Goal: Task Accomplishment & Management: Manage account settings

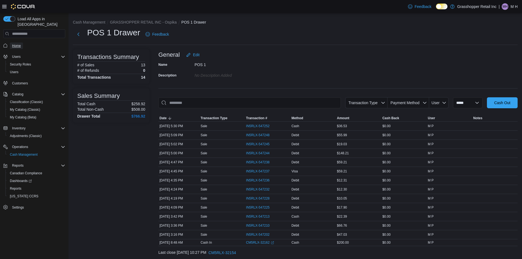
click at [23, 42] on link "Home" at bounding box center [16, 45] width 13 height 7
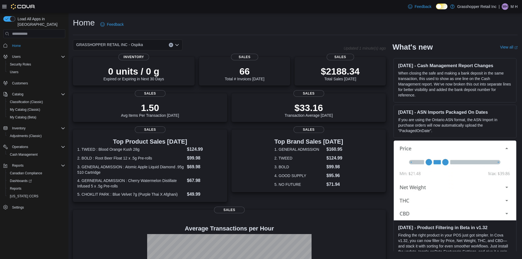
click at [121, 45] on span "GRASSHOPPER RETAIL INC - Ospika" at bounding box center [109, 44] width 67 height 7
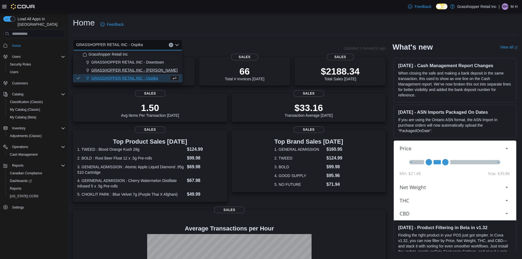
click at [144, 68] on span "GRASSHOPPER RETAIL INC - [PERSON_NAME]" at bounding box center [134, 69] width 86 height 5
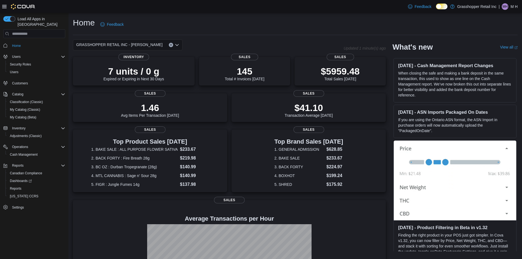
click at [151, 45] on div "GRASSHOPPER RETAIL INC - [PERSON_NAME]" at bounding box center [128, 44] width 110 height 11
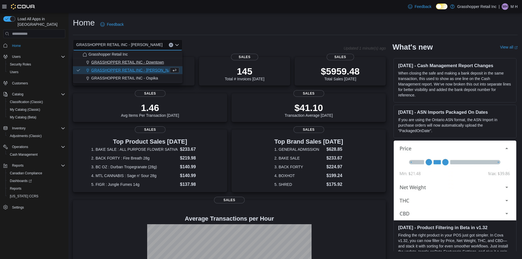
click at [149, 60] on span "GRASSHOPPER RETAIL INC - Downtown" at bounding box center [127, 61] width 73 height 5
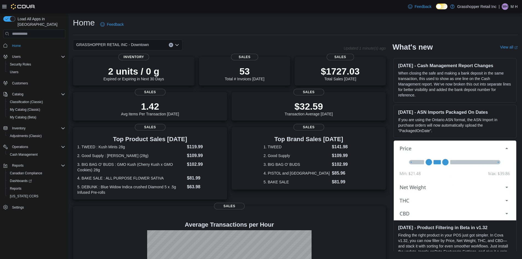
click at [150, 50] on div "GRASSHOPPER RETAIL INC - Downtown Combo box. Selected. GRASSHOPPER RETAIL INC -…" at bounding box center [128, 44] width 110 height 11
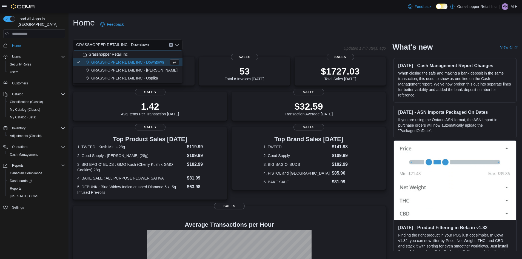
click at [151, 77] on span "GRASSHOPPER RETAIL INC - Ospika" at bounding box center [124, 77] width 67 height 5
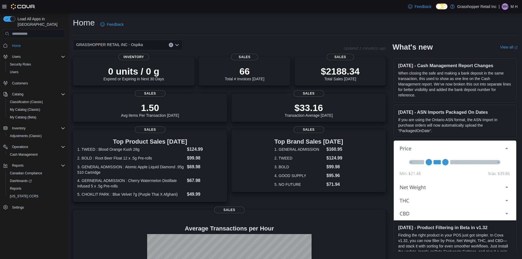
click at [147, 41] on div "GRASSHOPPER RETAIL INC - Ospika Combo box. Selected. GRASSHOPPER RETAIL INC - O…" at bounding box center [128, 44] width 110 height 11
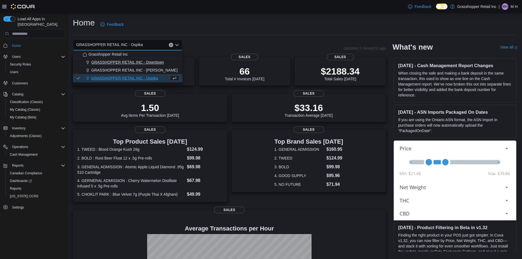
click at [144, 60] on span "GRASSHOPPER RETAIL INC - Downtown" at bounding box center [127, 61] width 73 height 5
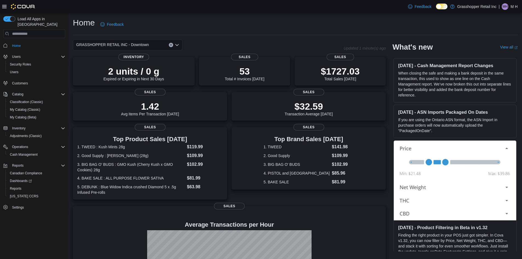
click at [151, 48] on div "GRASSHOPPER RETAIL INC - Downtown Combo box. Selected. GRASSHOPPER RETAIL INC -…" at bounding box center [128, 44] width 110 height 11
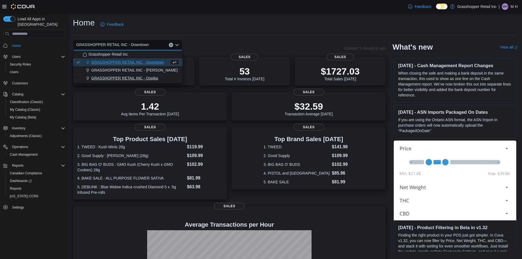
click at [153, 78] on span "GRASSHOPPER RETAIL INC - Ospika" at bounding box center [124, 77] width 67 height 5
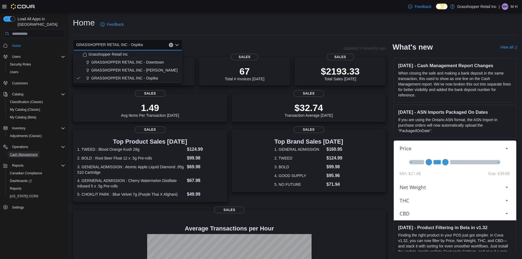
click at [21, 151] on span "Cash Management" at bounding box center [24, 154] width 28 height 7
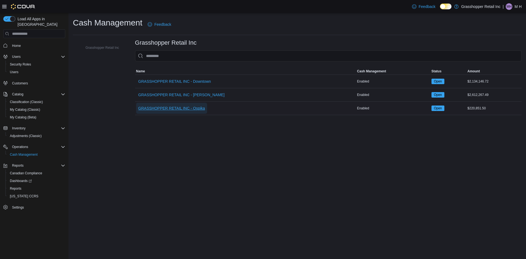
click at [192, 108] on span "GRASSHOPPER RETAIL INC - Ospika" at bounding box center [171, 107] width 67 height 5
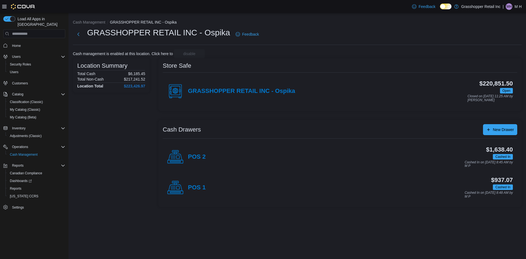
click at [206, 158] on div "$1,638.40 Cashed In Cashed In on [DATE] 8:45 AM by M P" at bounding box center [359, 157] width 307 height 22
click at [202, 157] on h4 "POS 2" at bounding box center [197, 156] width 18 height 7
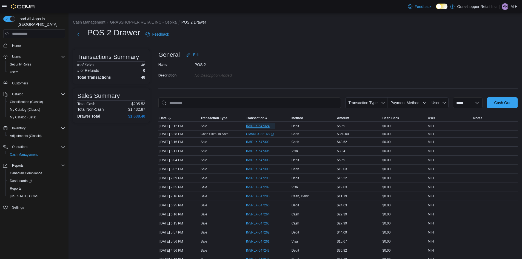
click at [255, 124] on span "IN5RLX-547324" at bounding box center [258, 126] width 24 height 4
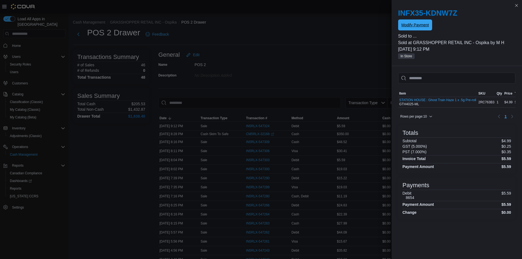
click at [415, 26] on span "Modify Payment" at bounding box center [414, 24] width 27 height 5
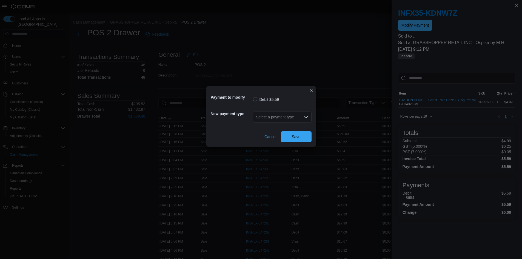
click at [285, 116] on div "Select a payment type" at bounding box center [282, 117] width 59 height 11
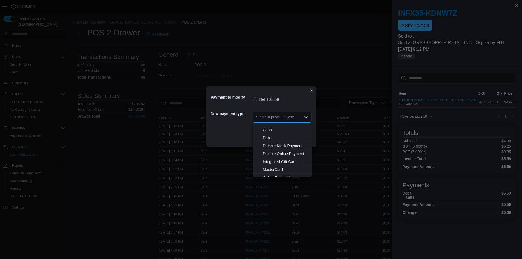
scroll to position [41, 0]
click at [267, 172] on span "Visa" at bounding box center [285, 172] width 45 height 5
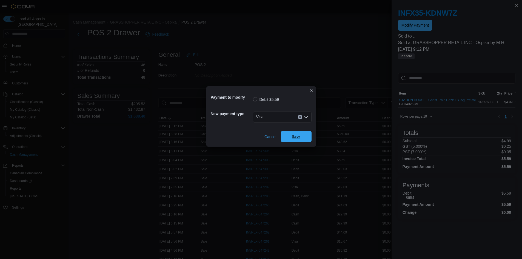
click at [299, 136] on span "Save" at bounding box center [296, 136] width 9 height 5
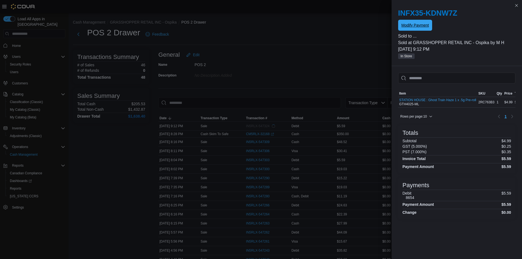
scroll to position [0, 0]
click at [516, 4] on button "Close this dialog" at bounding box center [516, 5] width 7 height 7
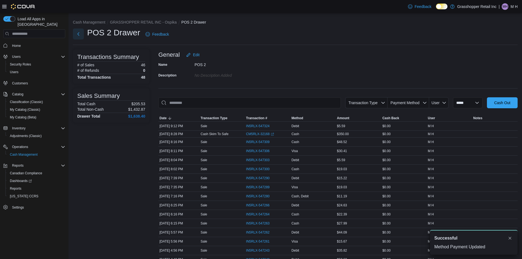
click at [80, 34] on button "Next" at bounding box center [78, 33] width 11 height 11
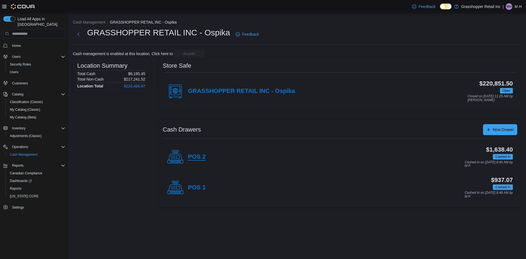
click at [196, 159] on h4 "POS 2" at bounding box center [197, 156] width 18 height 7
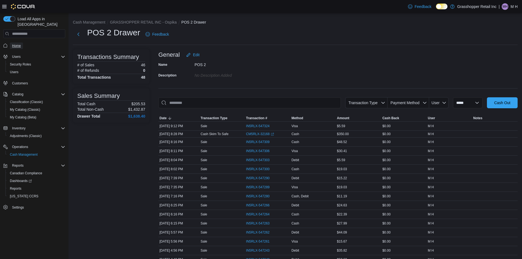
click at [14, 42] on span "Home" at bounding box center [16, 45] width 9 height 7
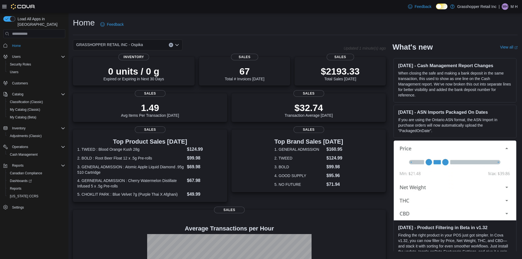
click at [153, 45] on div "GRASSHOPPER RETAIL INC - Ospika" at bounding box center [128, 44] width 110 height 11
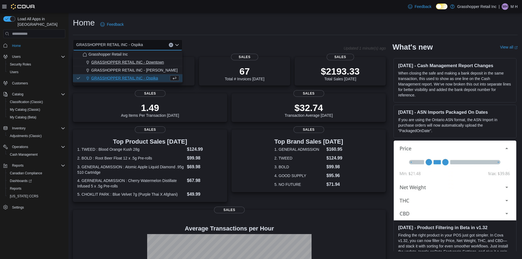
click at [151, 65] on button "GRASSHOPPER RETAIL INC - Downtown" at bounding box center [128, 62] width 110 height 8
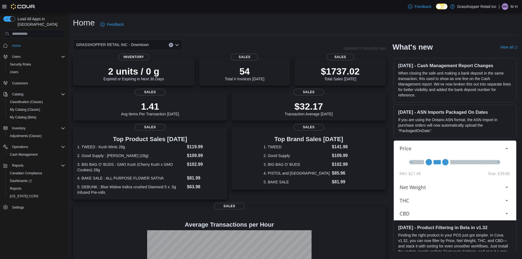
click at [152, 43] on div "GRASSHOPPER RETAIL INC - Downtown Combo box. Selected. GRASSHOPPER RETAIL INC -…" at bounding box center [128, 44] width 110 height 11
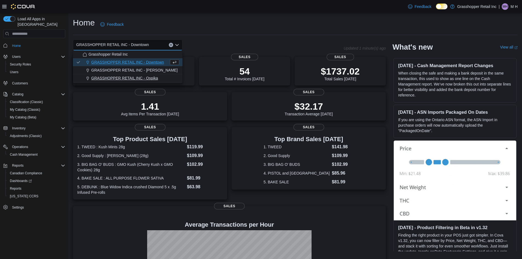
click at [149, 75] on button "GRASSHOPPER RETAIL INC - Ospika" at bounding box center [128, 78] width 110 height 8
